Goal: Information Seeking & Learning: Learn about a topic

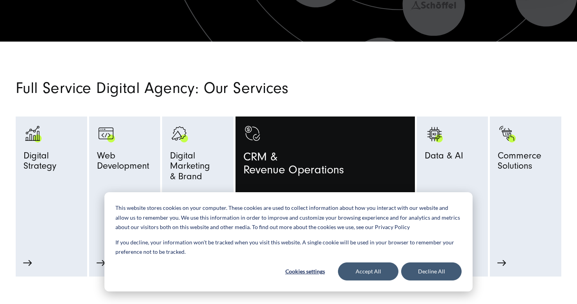
scroll to position [325, 0]
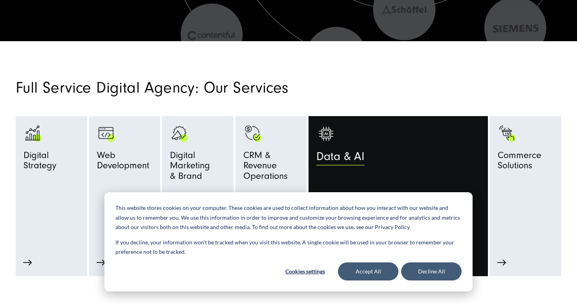
click at [412, 180] on link "Data & AI" at bounding box center [398, 165] width 164 height 82
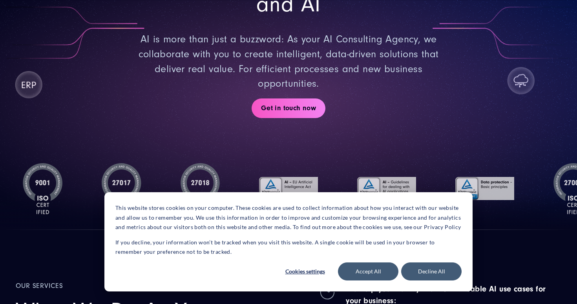
scroll to position [140, 0]
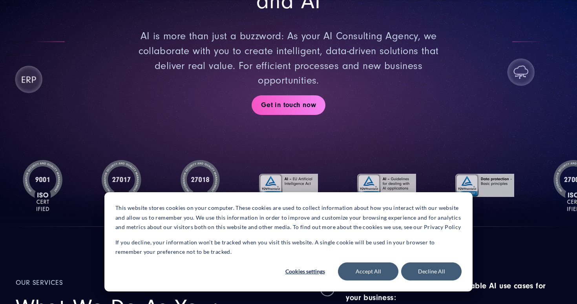
click at [308, 179] on img at bounding box center [288, 185] width 59 height 51
drag, startPoint x: 207, startPoint y: 184, endPoint x: 219, endPoint y: 184, distance: 11.8
click at [219, 184] on img at bounding box center [201, 185] width 40 height 51
drag, startPoint x: 219, startPoint y: 184, endPoint x: 208, endPoint y: 184, distance: 10.2
click at [218, 184] on img at bounding box center [201, 185] width 40 height 51
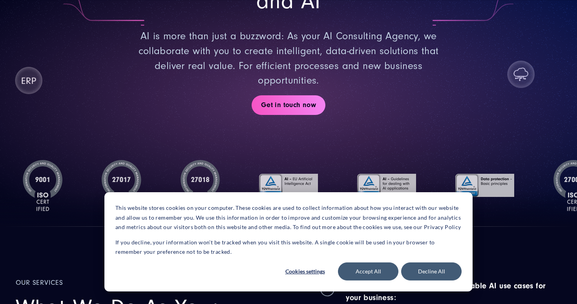
drag, startPoint x: 207, startPoint y: 184, endPoint x: 314, endPoint y: 184, distance: 107.1
click at [220, 184] on img at bounding box center [201, 185] width 40 height 51
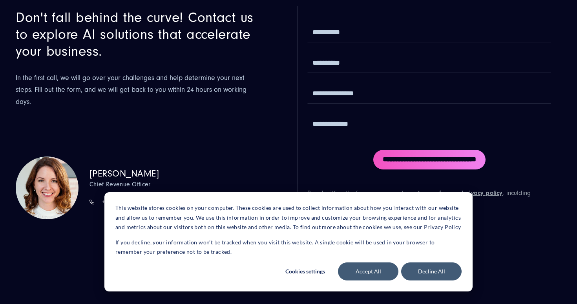
scroll to position [2699, 0]
